Goal: Information Seeking & Learning: Learn about a topic

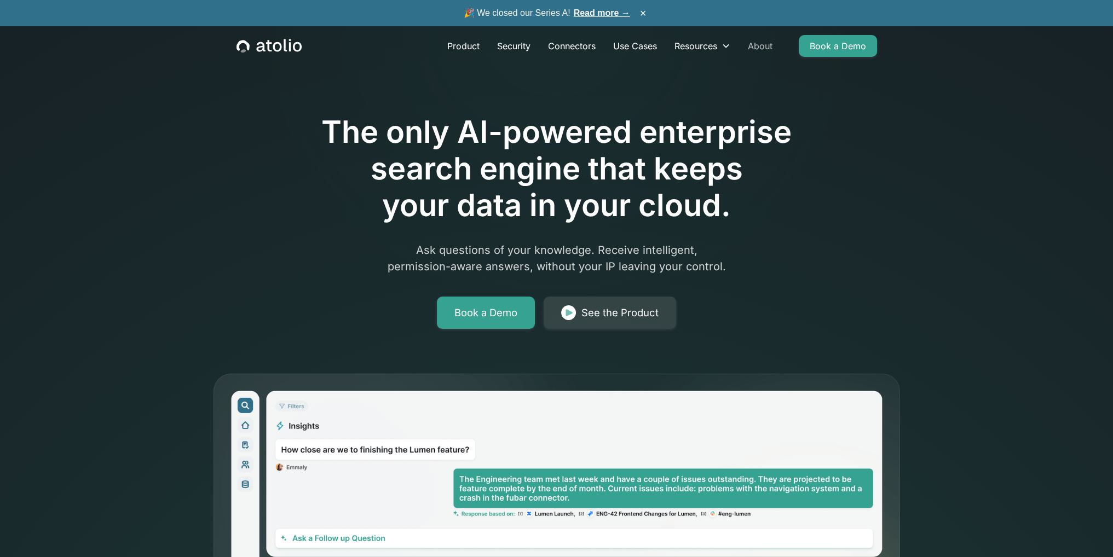
click at [780, 47] on link "About" at bounding box center [760, 46] width 42 height 22
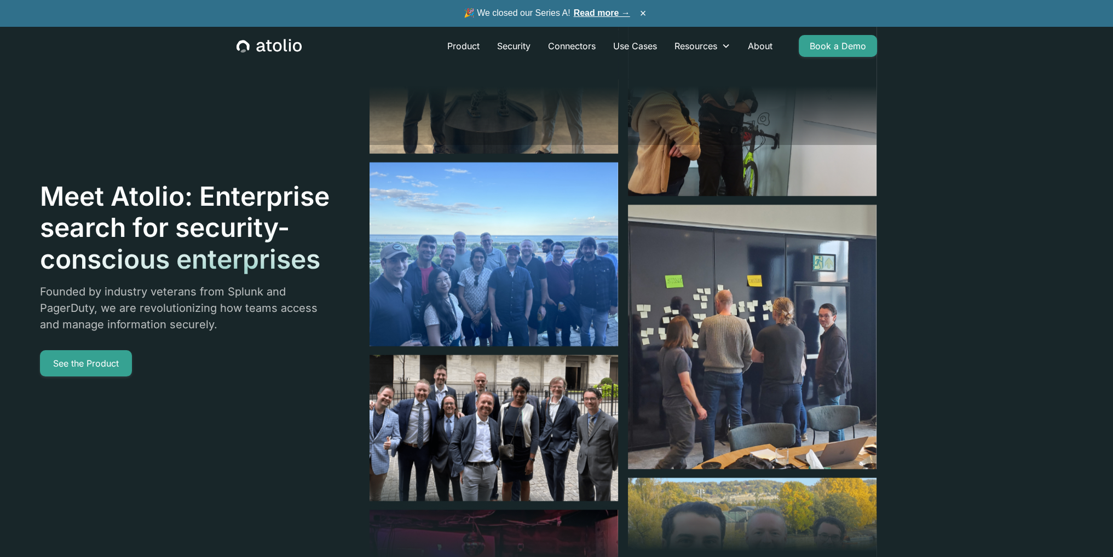
click at [622, 19] on span "🎉 We closed our Series A! Read more →" at bounding box center [547, 13] width 166 height 13
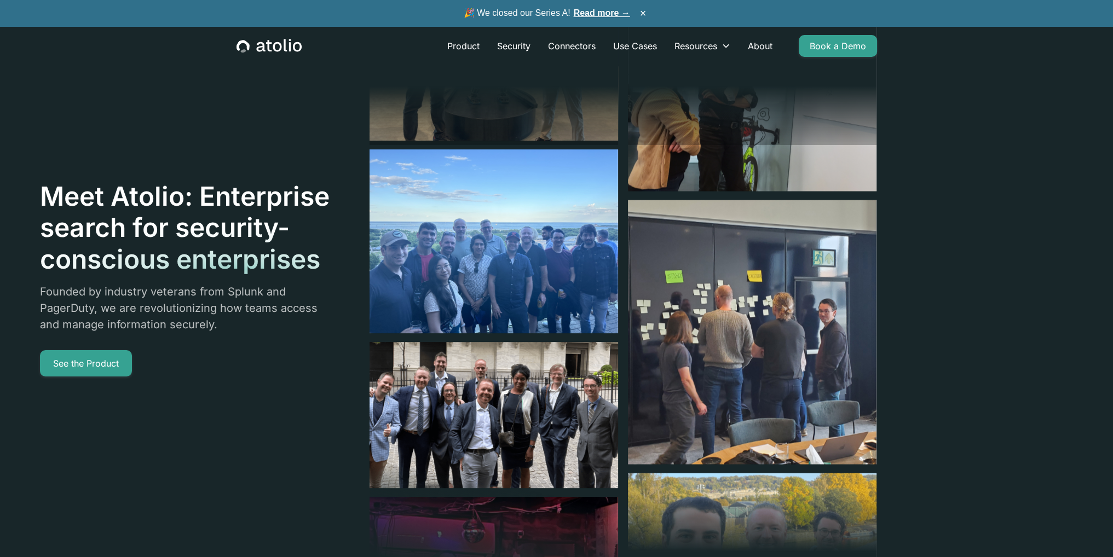
click at [620, 15] on link "Read more →" at bounding box center [602, 12] width 56 height 9
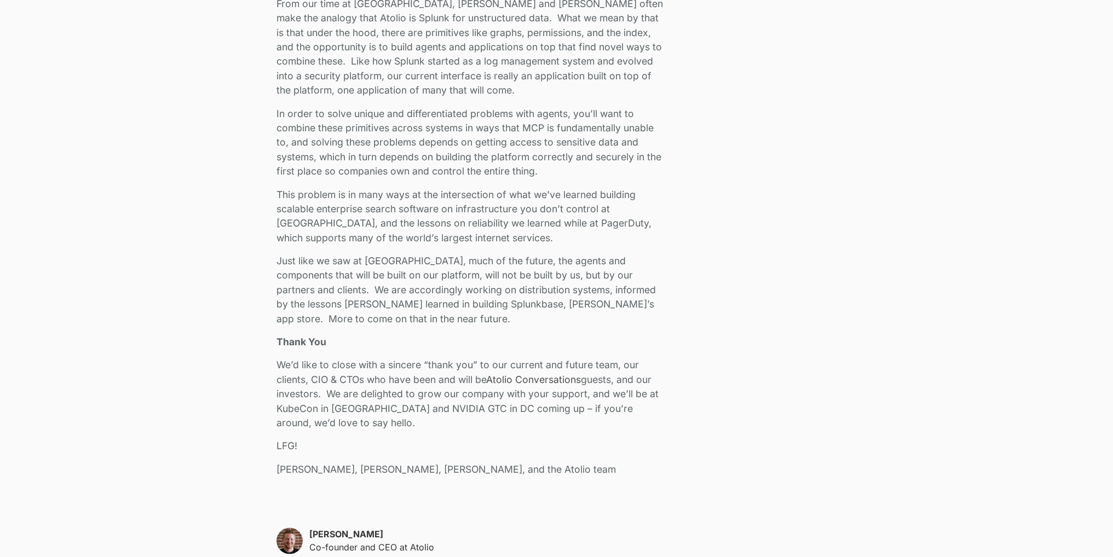
scroll to position [2300, 0]
